Goal: Task Accomplishment & Management: Use online tool/utility

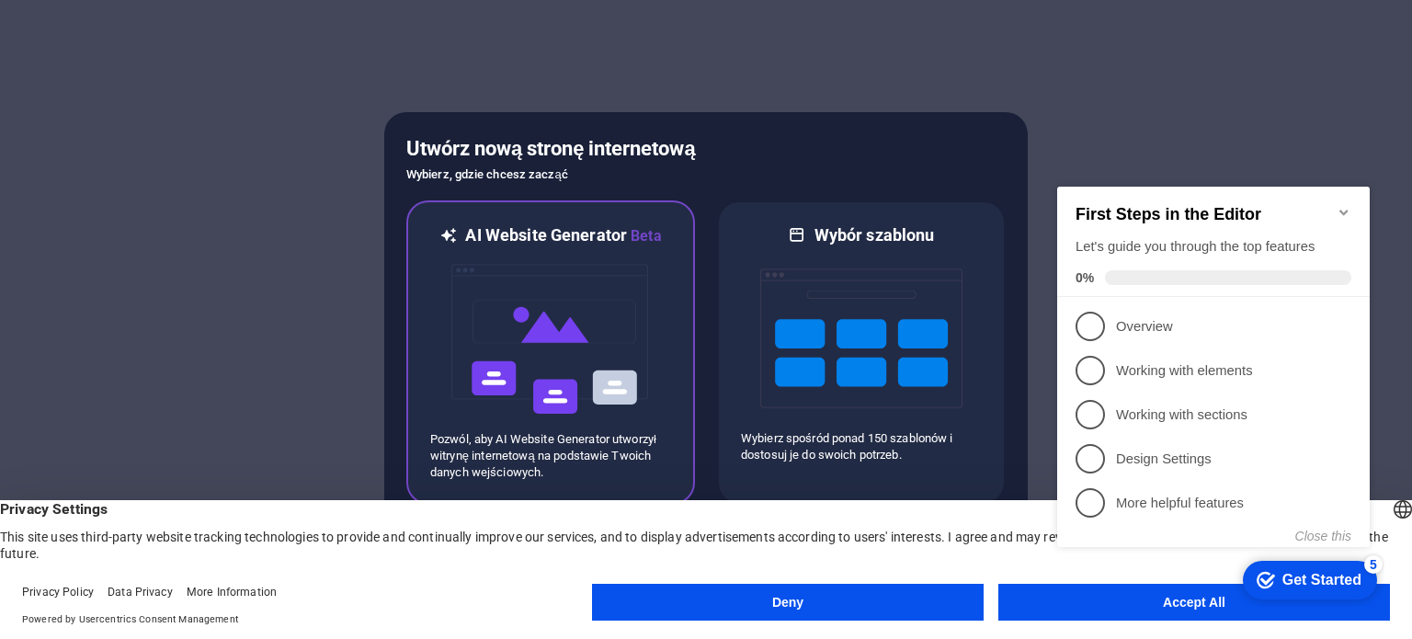
click at [633, 286] on img at bounding box center [551, 339] width 202 height 184
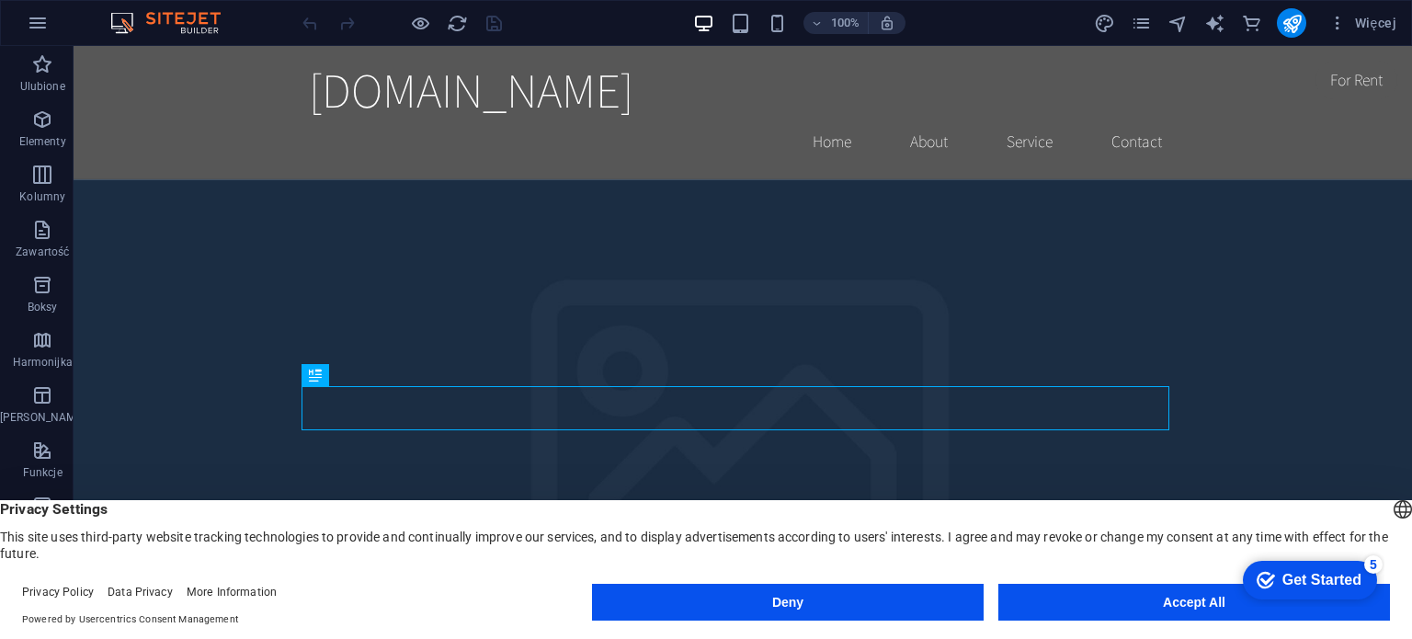
click at [1092, 590] on button "Accept All" at bounding box center [1194, 602] width 392 height 37
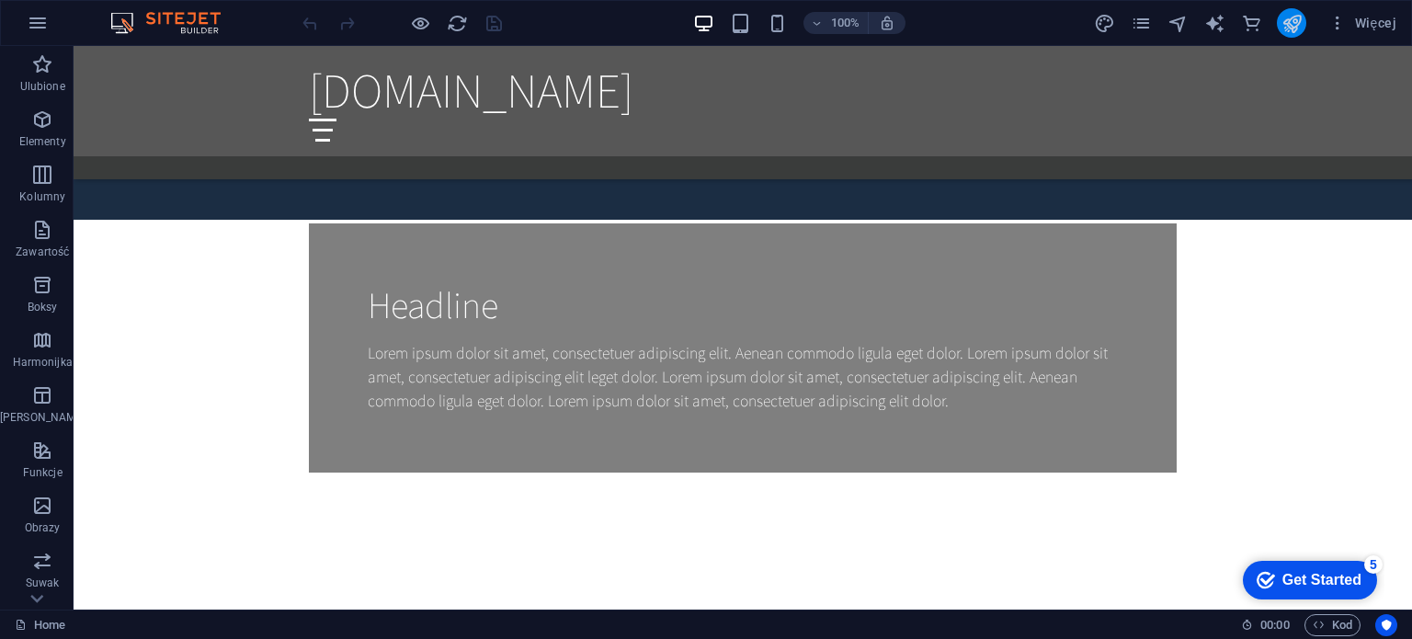
scroll to position [1259, 0]
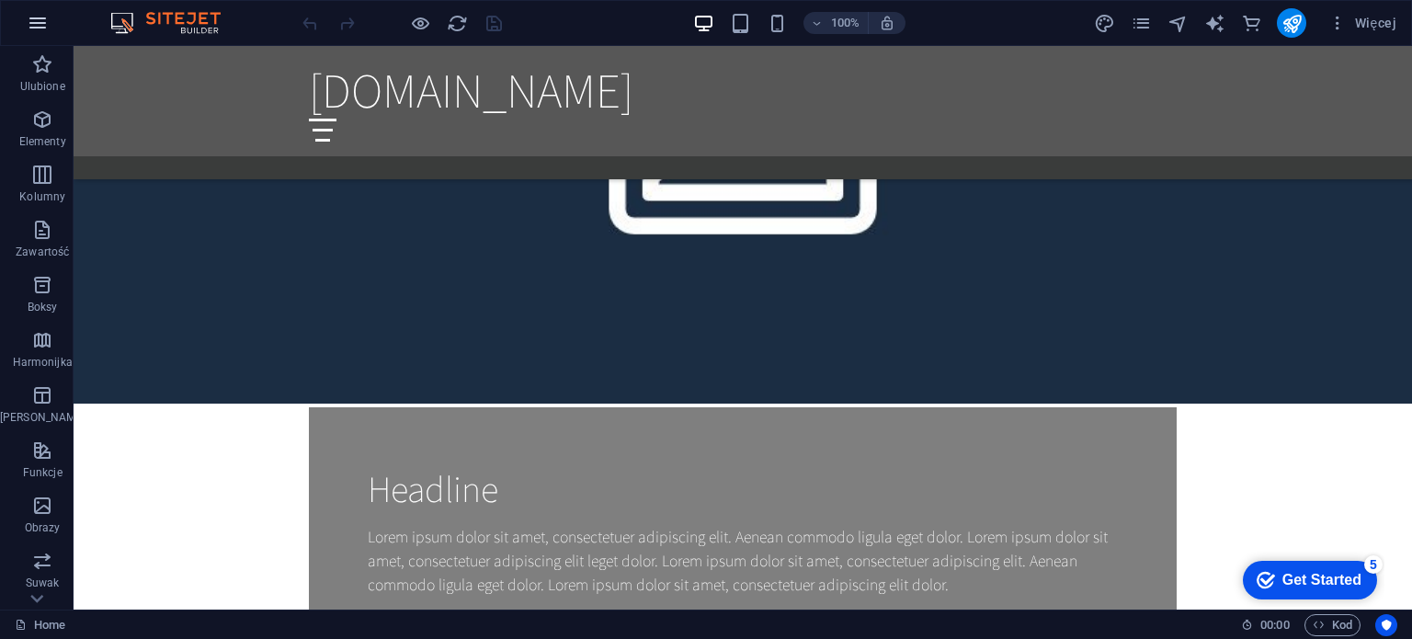
click at [35, 31] on icon "button" at bounding box center [38, 23] width 22 height 22
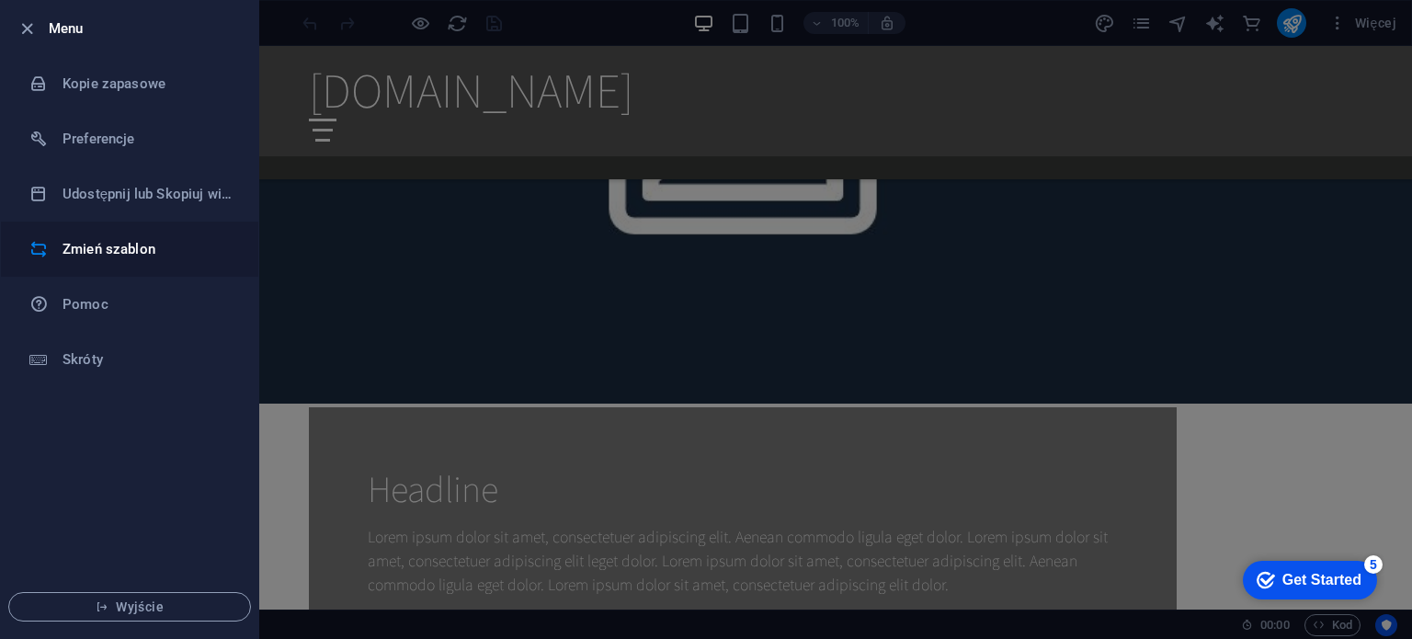
click at [92, 261] on li "Zmień szablon" at bounding box center [129, 249] width 257 height 55
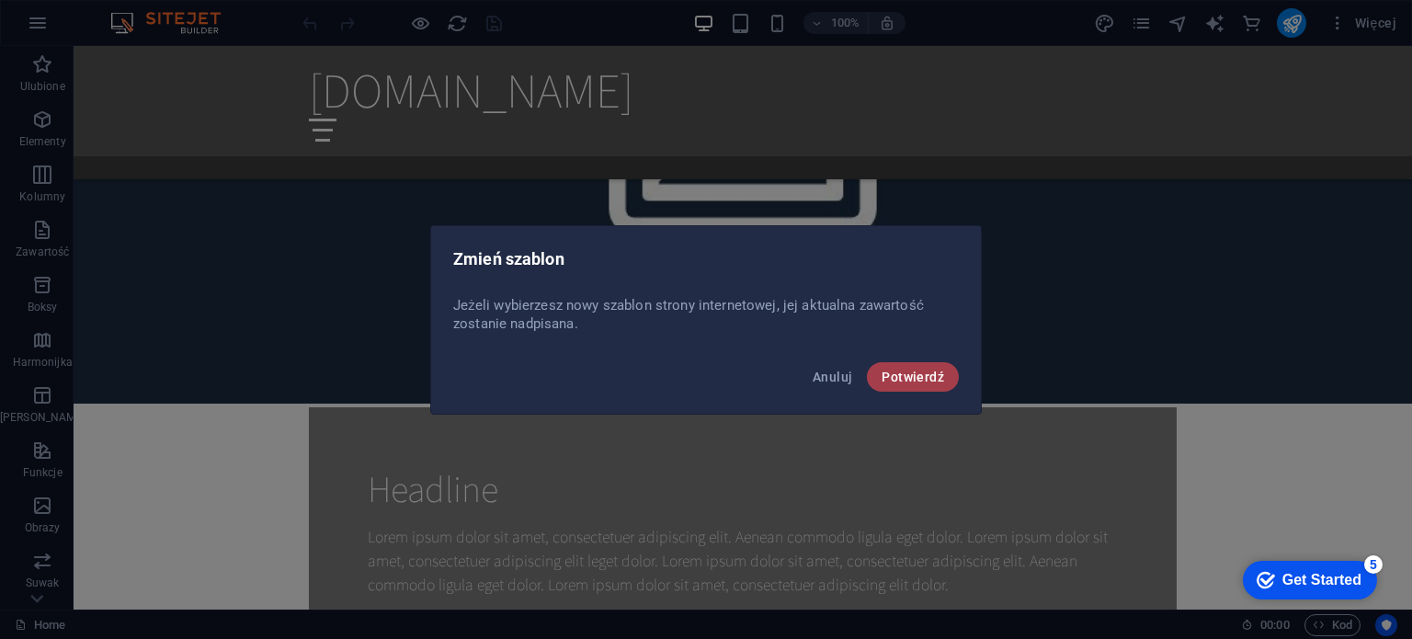
click at [918, 377] on span "Potwierdź" at bounding box center [913, 377] width 63 height 15
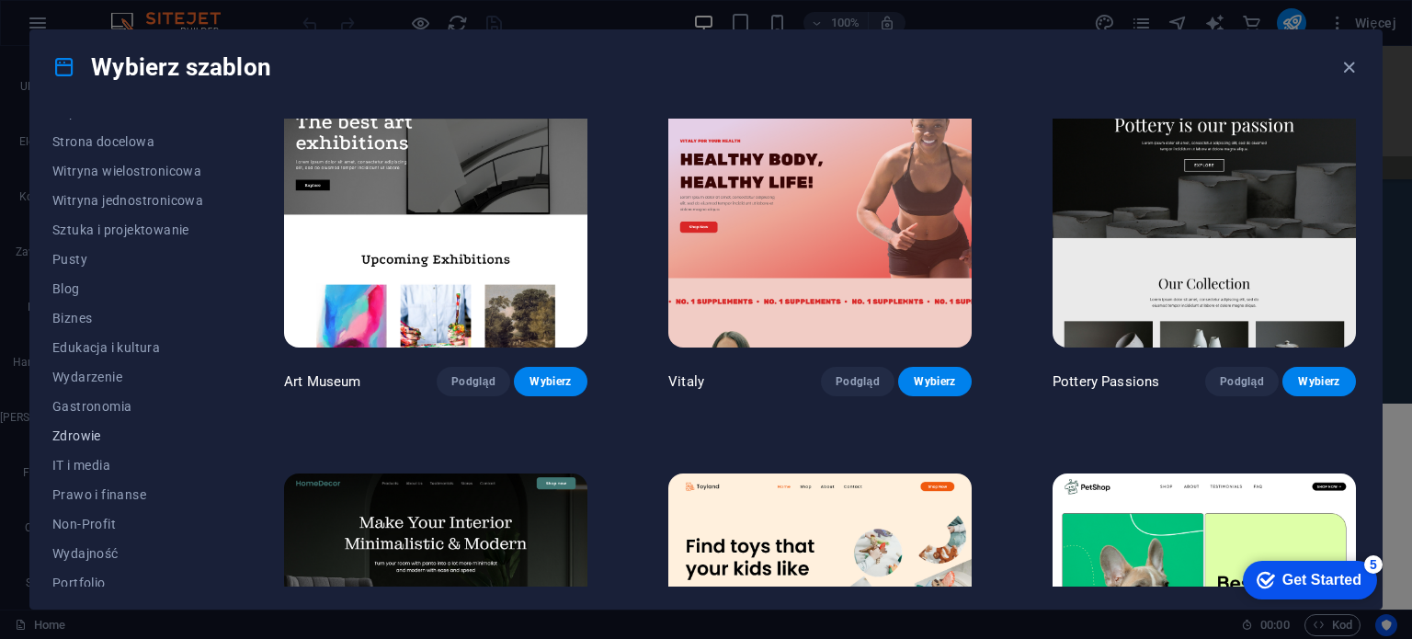
scroll to position [276, 0]
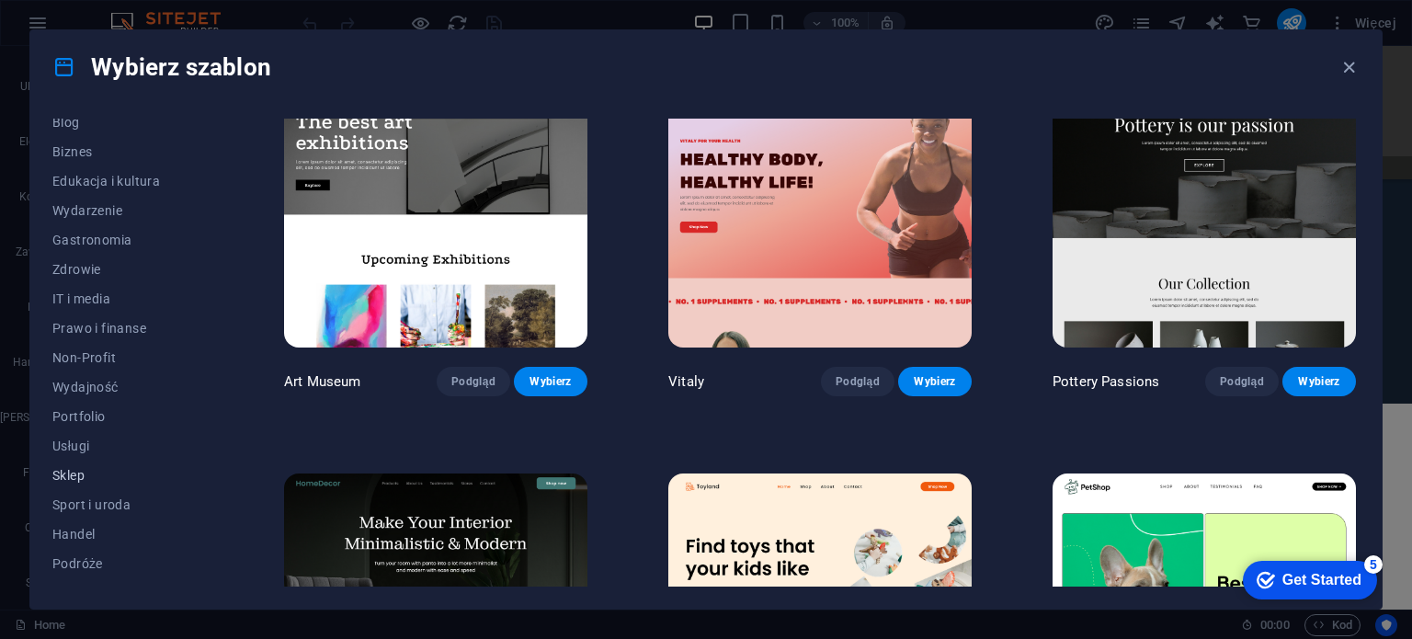
click at [86, 472] on span "Sklep" at bounding box center [127, 475] width 151 height 15
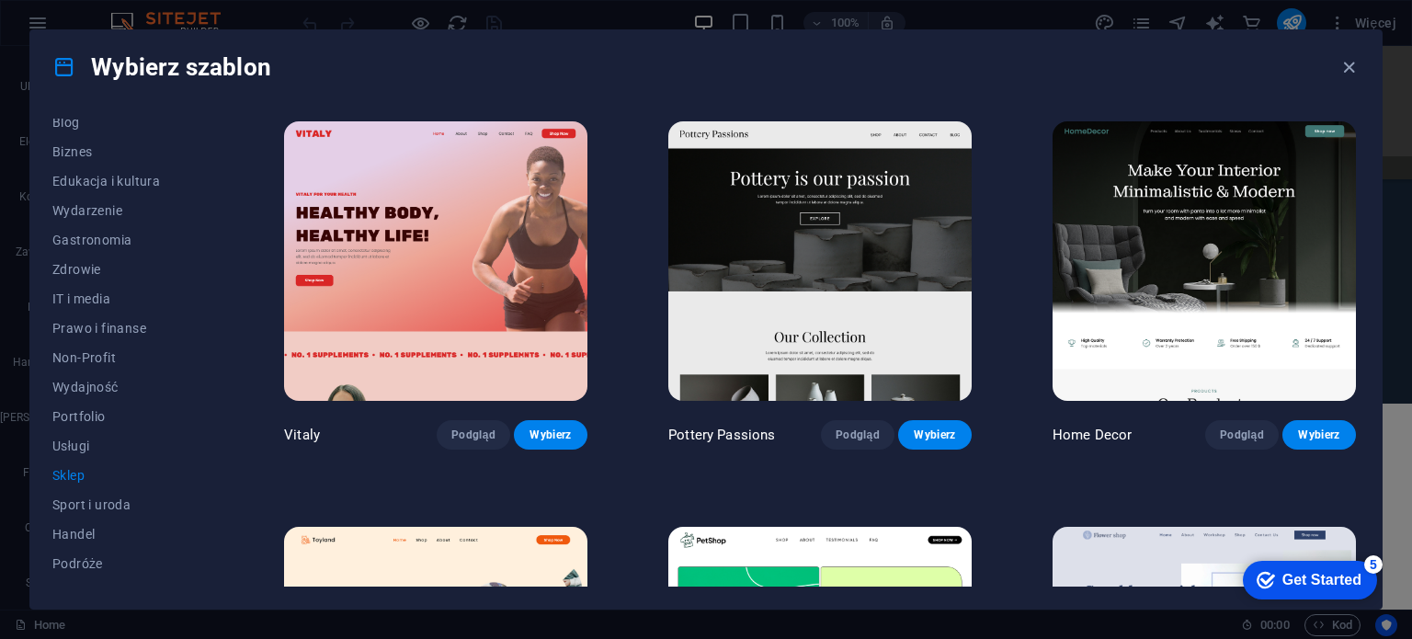
scroll to position [0, 0]
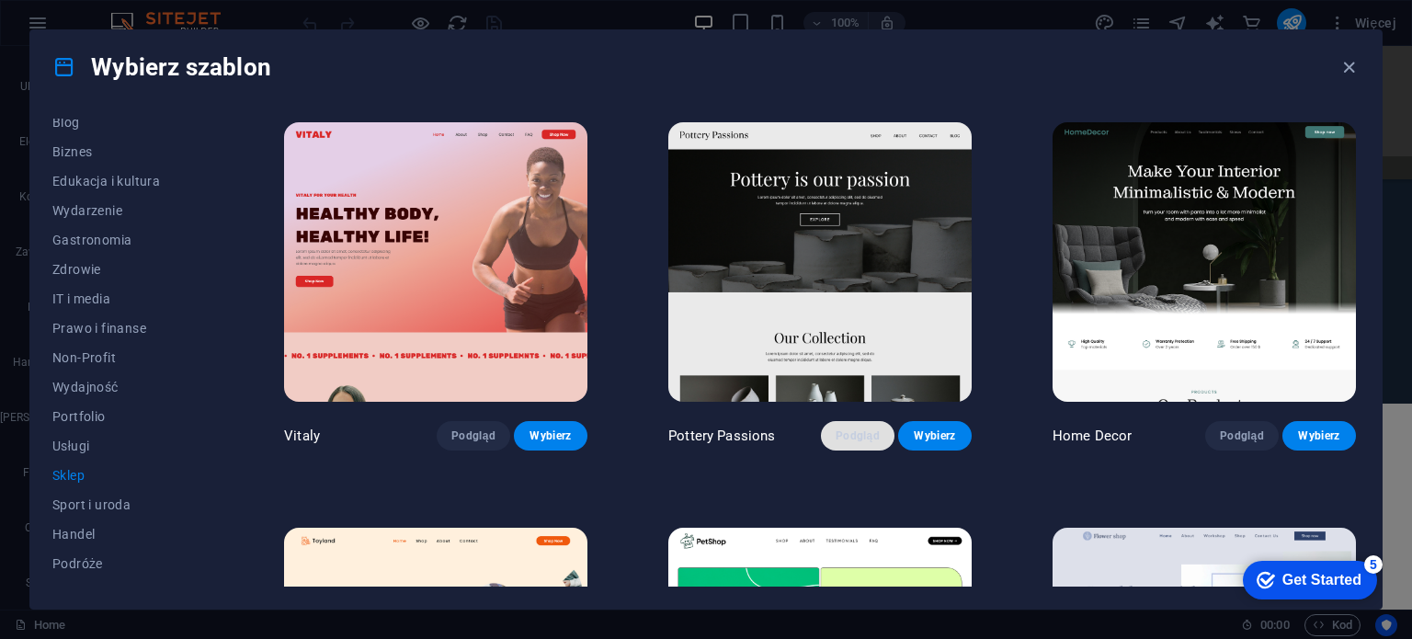
click at [875, 433] on span "Podgląd" at bounding box center [858, 435] width 44 height 15
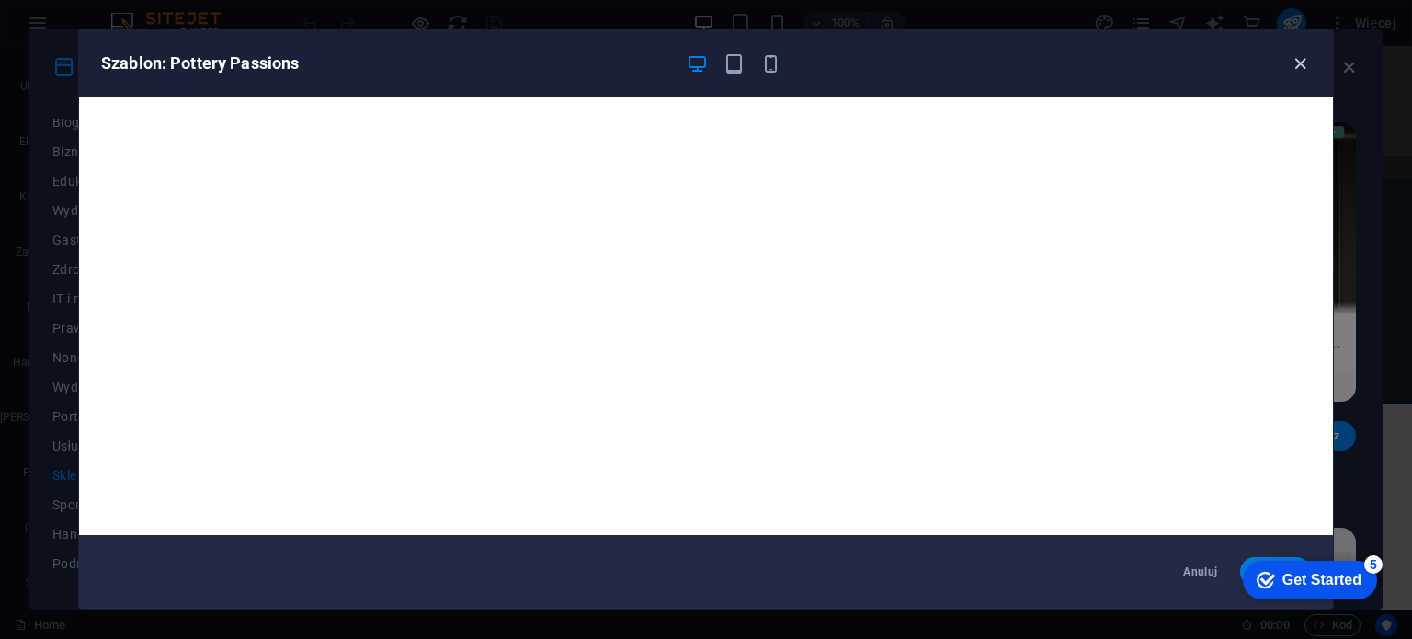
click at [1307, 63] on icon "button" at bounding box center [1300, 63] width 21 height 21
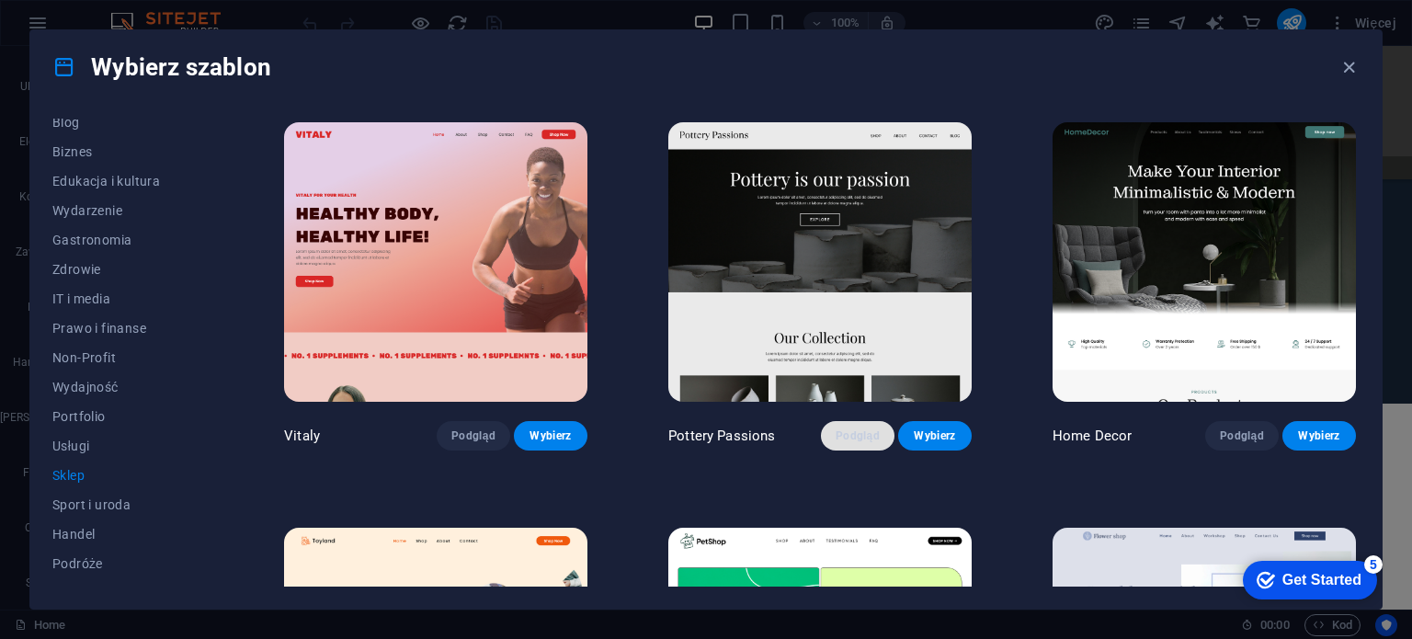
click at [859, 428] on span "Podgląd" at bounding box center [858, 435] width 44 height 15
